Goal: Information Seeking & Learning: Learn about a topic

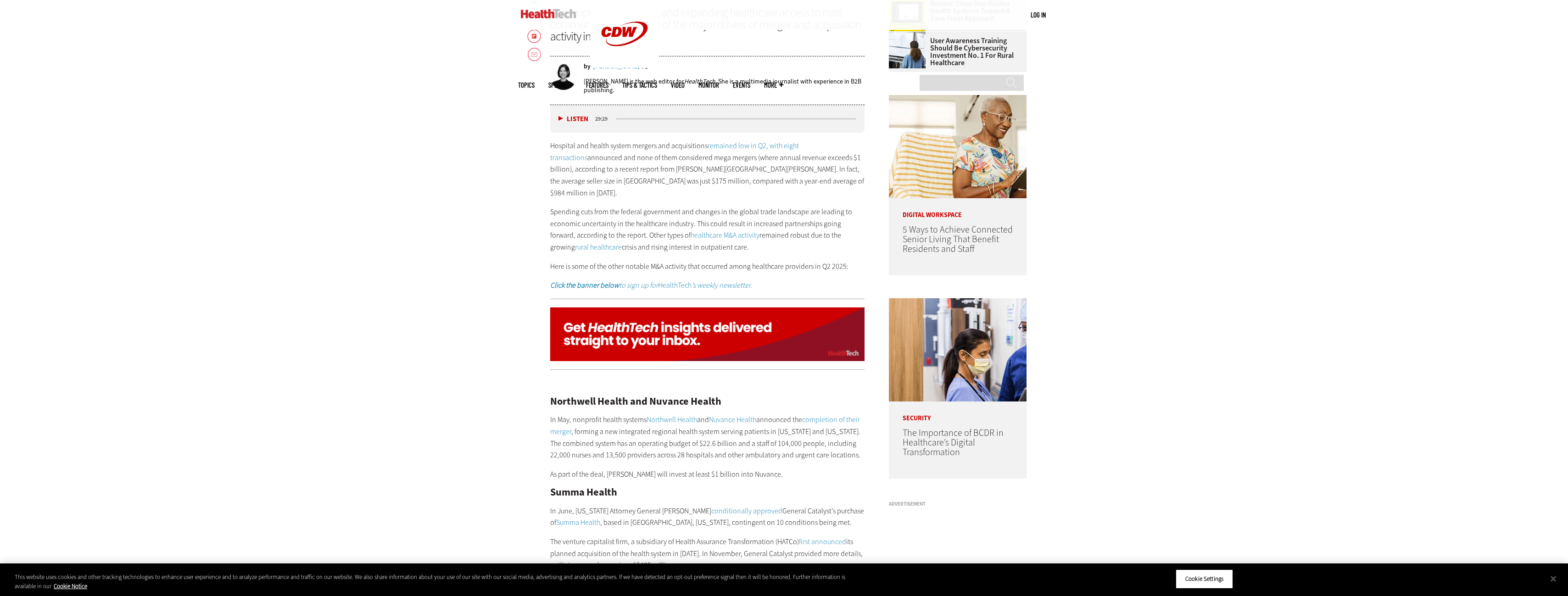
scroll to position [761, 0]
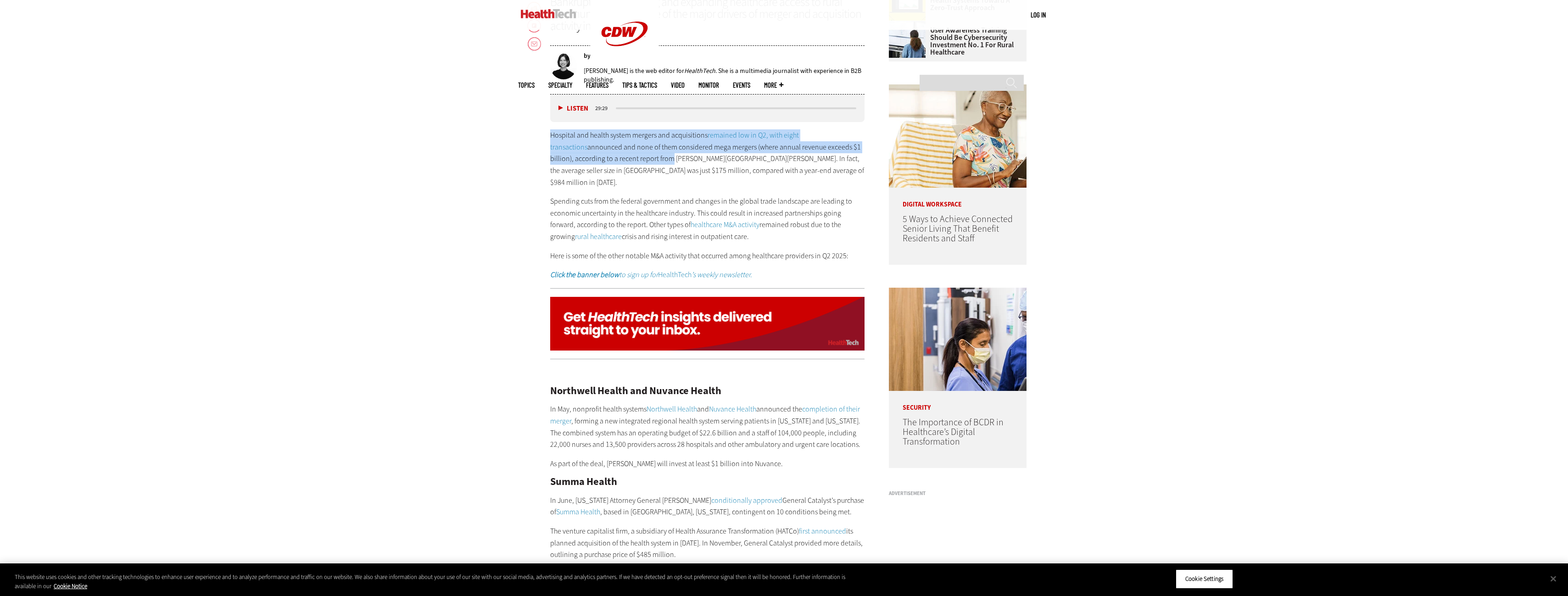
drag, startPoint x: 552, startPoint y: 134, endPoint x: 640, endPoint y: 159, distance: 91.5
click at [640, 159] on p "Hospital and health system mergers and acquisitions remained low in Q2, with ei…" at bounding box center [707, 158] width 315 height 58
drag, startPoint x: 640, startPoint y: 159, endPoint x: 685, endPoint y: 213, distance: 70.3
click at [691, 219] on link "healthcare M&A activity" at bounding box center [725, 224] width 69 height 10
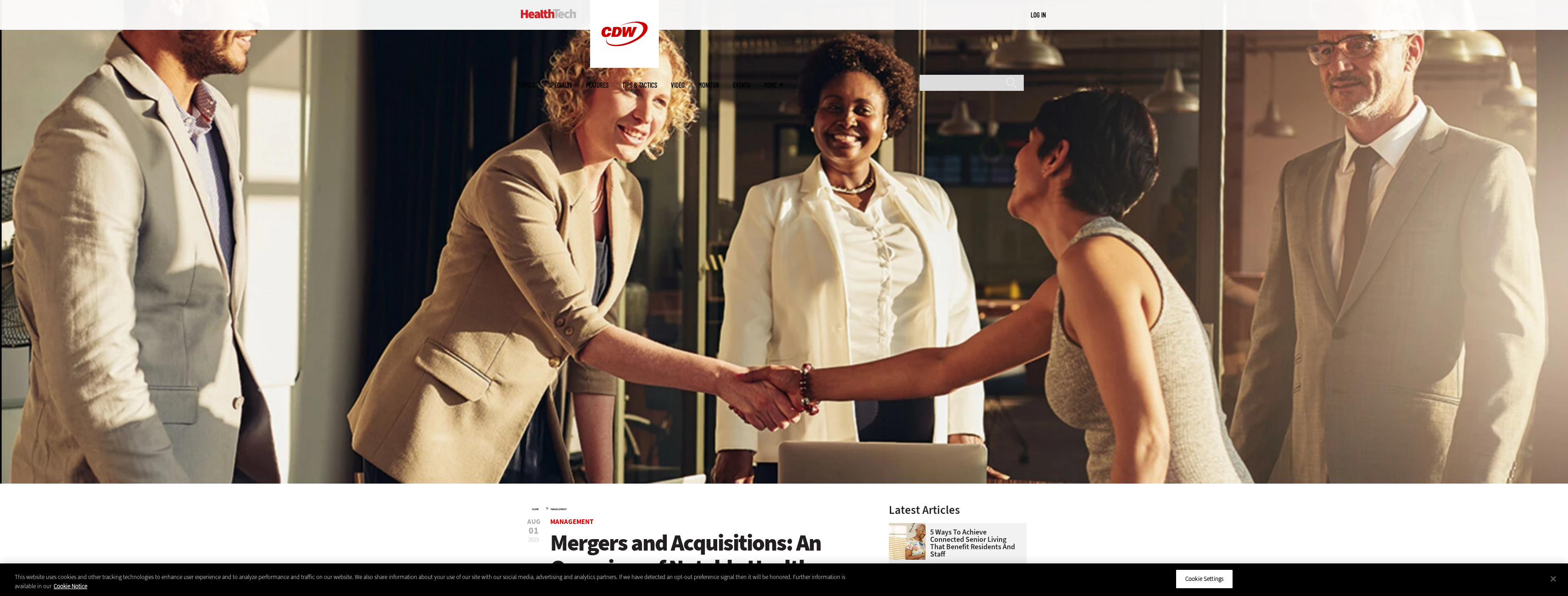
scroll to position [0, 0]
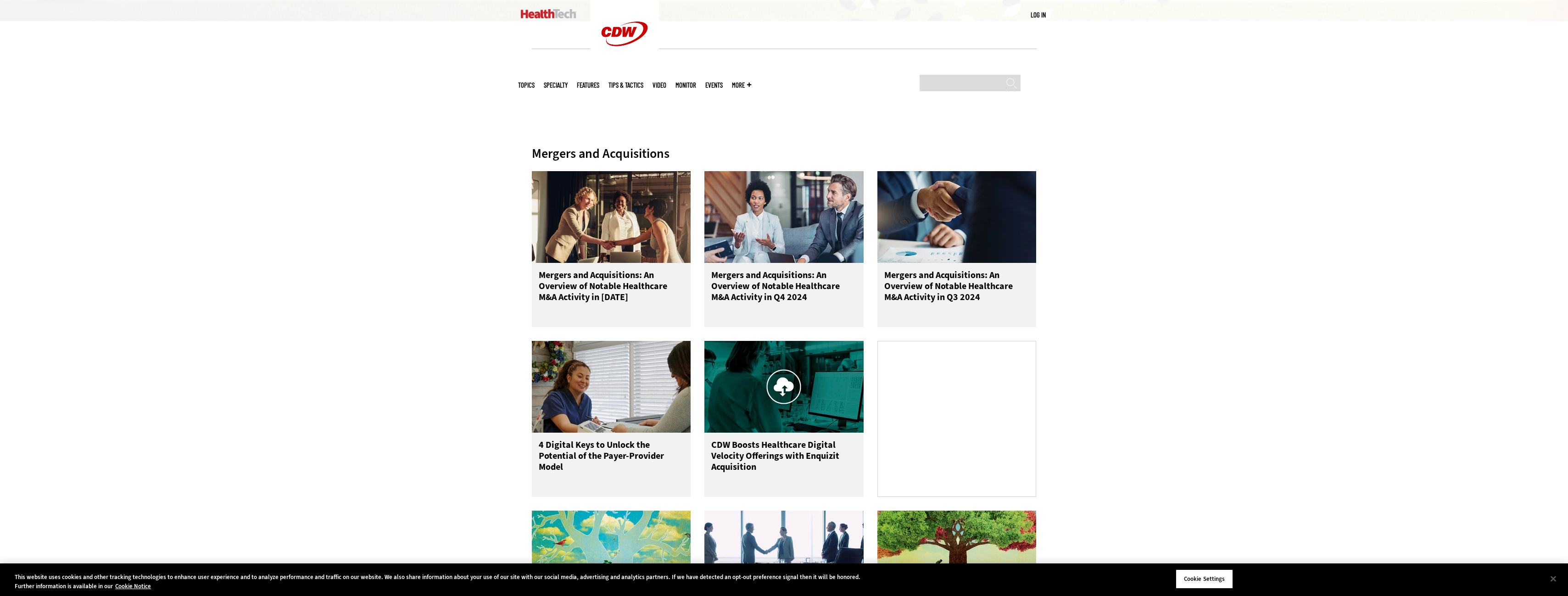
scroll to position [336, 0]
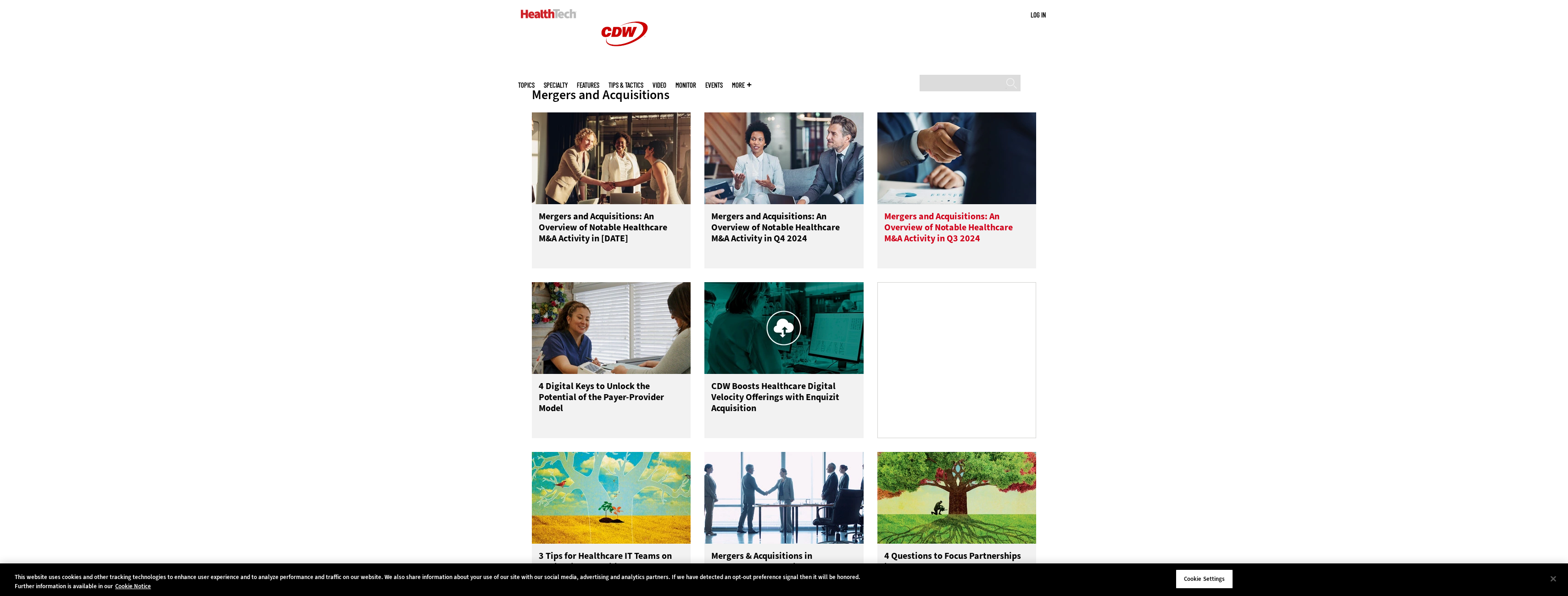
click at [926, 221] on h3 "Mergers and Acquisitions: An Overview of Notable Healthcare M&A Activity in Q3 …" at bounding box center [957, 229] width 146 height 36
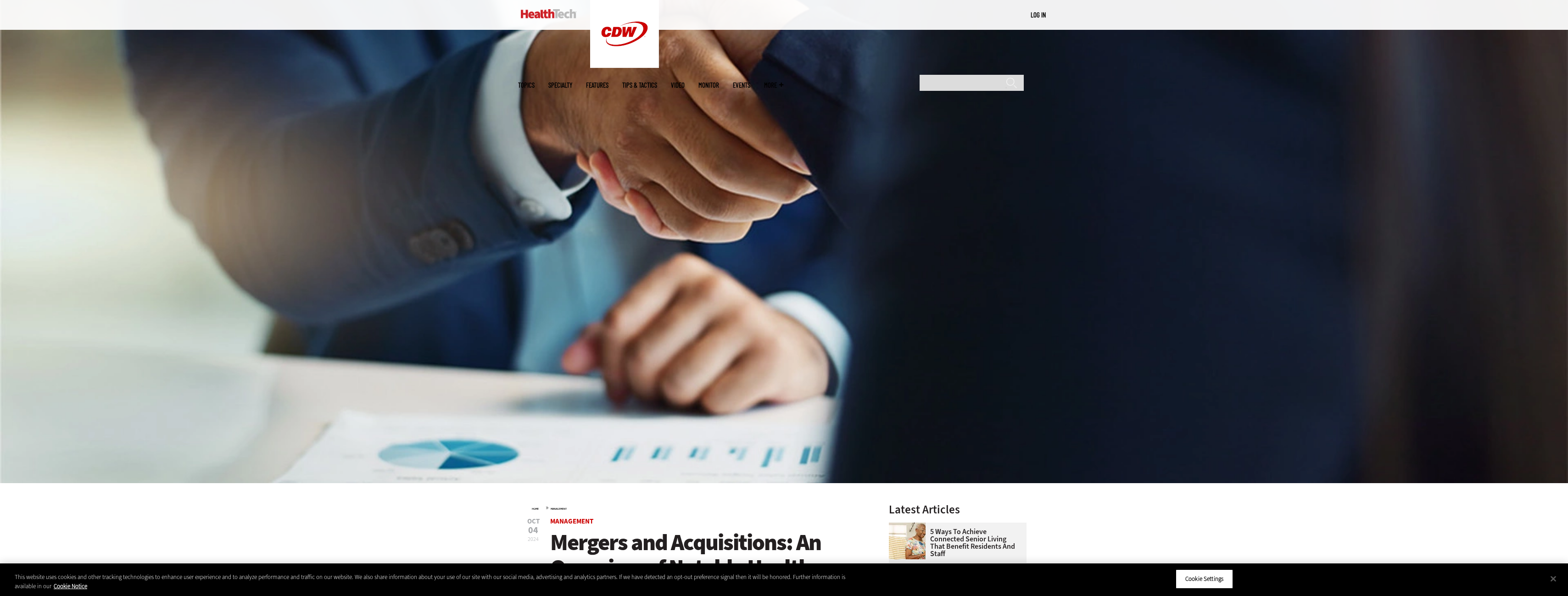
scroll to position [155, 0]
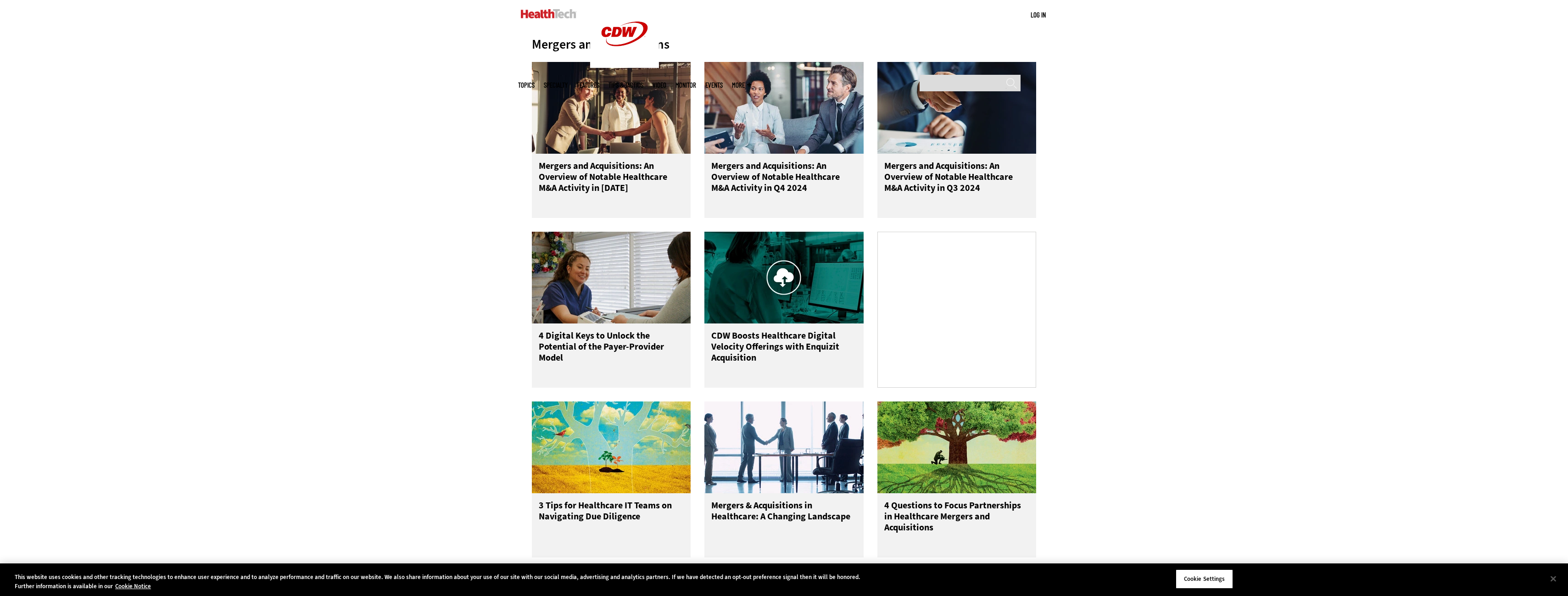
scroll to position [78, 0]
